Goal: Task Accomplishment & Management: Manage account settings

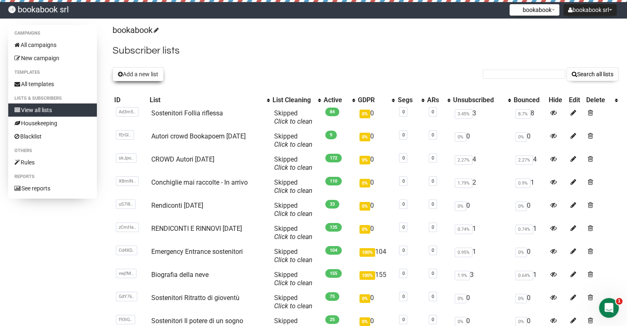
click at [155, 77] on button "Add a new list" at bounding box center [138, 74] width 51 height 14
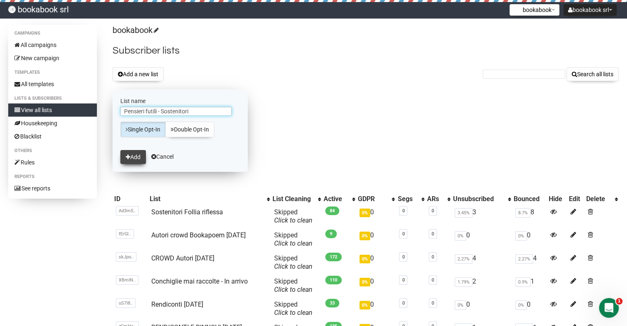
type input "Pensieri futili - Sostenitori"
click at [132, 155] on button "Add" at bounding box center [133, 157] width 26 height 14
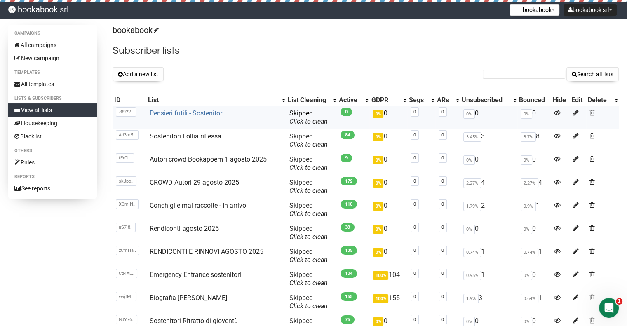
click at [210, 113] on link "Pensieri futili - Sostenitori" at bounding box center [187, 113] width 74 height 8
click at [575, 112] on icon at bounding box center [576, 112] width 6 height 7
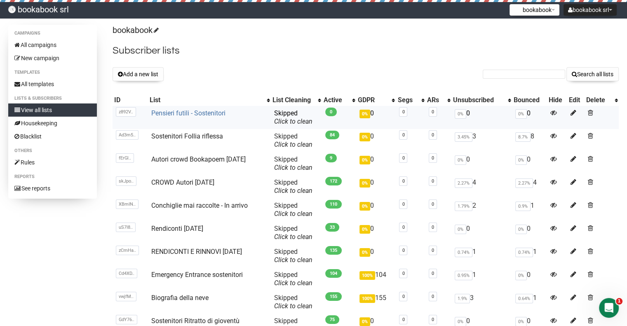
click at [208, 113] on link "Pensieri futili - Sostenitori" at bounding box center [188, 113] width 74 height 8
